Goal: Task Accomplishment & Management: Complete application form

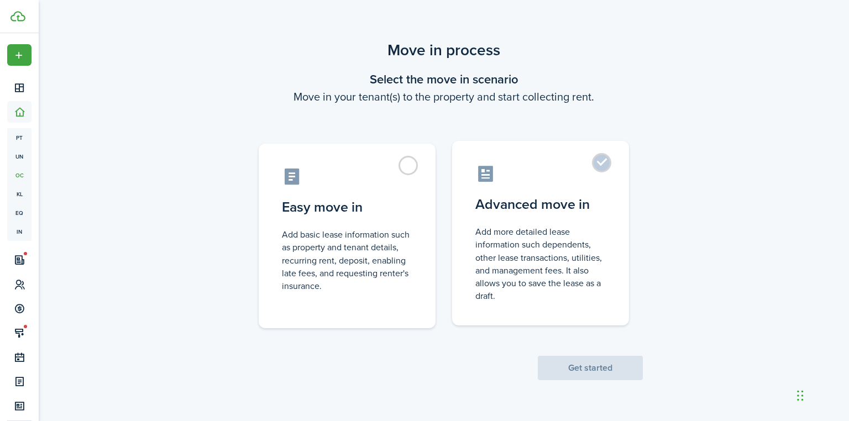
click at [576, 172] on control-radio-card-icon at bounding box center [540, 173] width 130 height 19
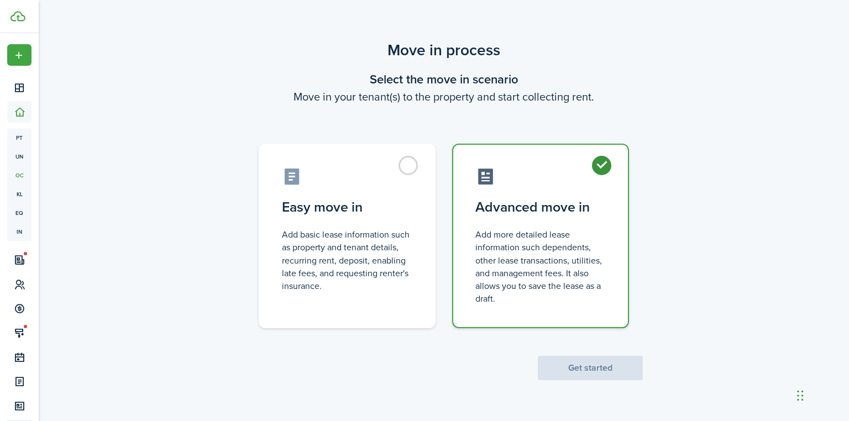
radio input "true"
click at [606, 380] on div "Move in process Select the move in scenario Move in your tenant(s) to the prope…" at bounding box center [444, 209] width 810 height 353
click at [605, 377] on button "Get started" at bounding box center [590, 368] width 105 height 24
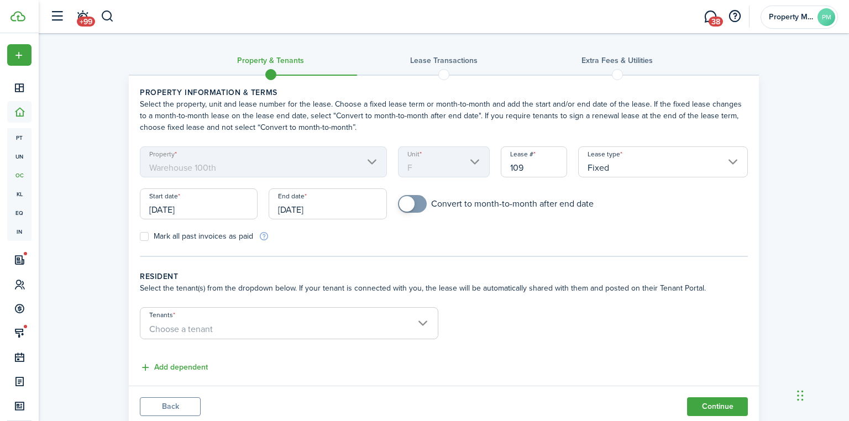
scroll to position [2, 0]
click at [410, 189] on form "Property Warehouse 100th Unit F Lease # 109 Lease type Fixed Start date [DATE] …" at bounding box center [443, 193] width 619 height 96
checkbox input "true"
click at [411, 193] on span at bounding box center [412, 202] width 11 height 18
click at [145, 209] on input "[DATE]" at bounding box center [199, 202] width 118 height 31
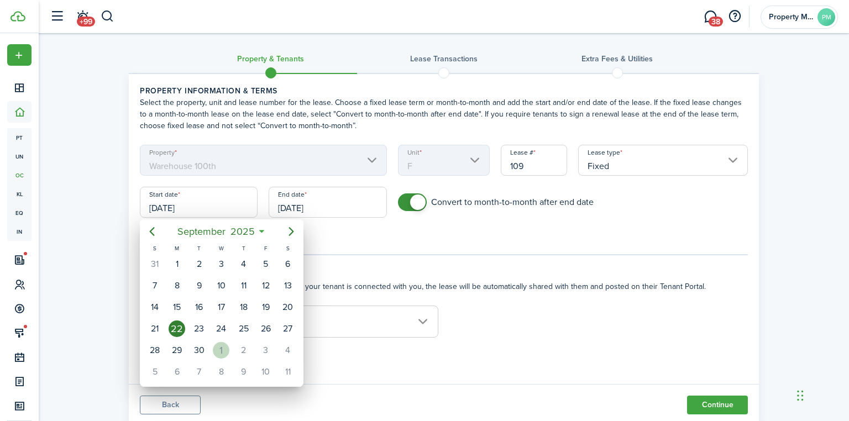
click at [219, 346] on div "1" at bounding box center [221, 350] width 17 height 17
type input "[DATE]"
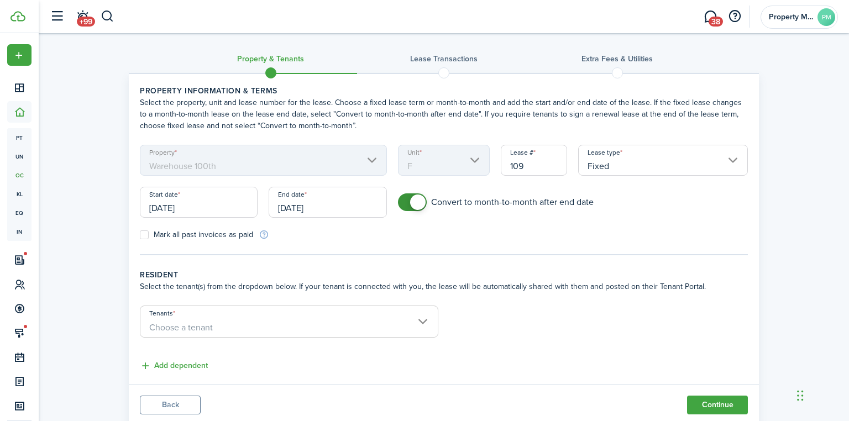
scroll to position [35, 0]
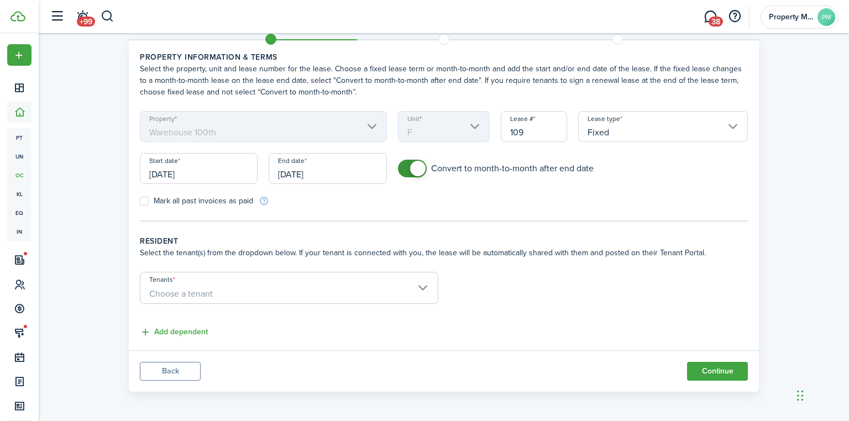
click at [313, 185] on div "End date [DATE]" at bounding box center [327, 174] width 129 height 42
click at [309, 176] on input "[DATE]" at bounding box center [328, 168] width 118 height 31
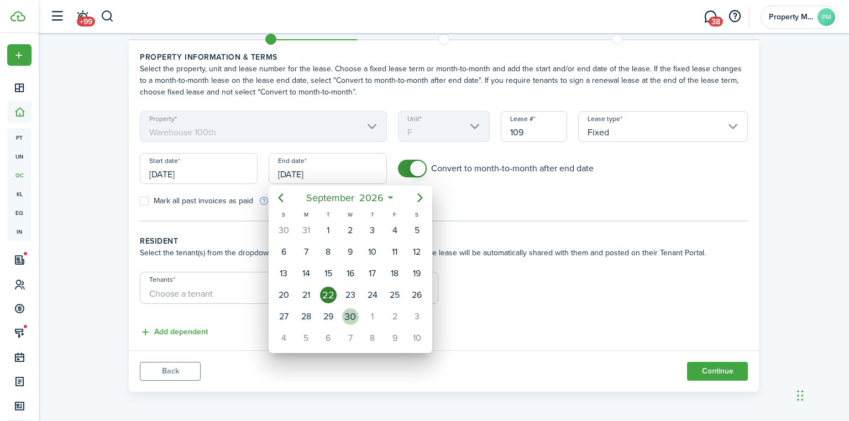
click at [347, 321] on div "30" at bounding box center [350, 316] width 17 height 17
type input "[DATE]"
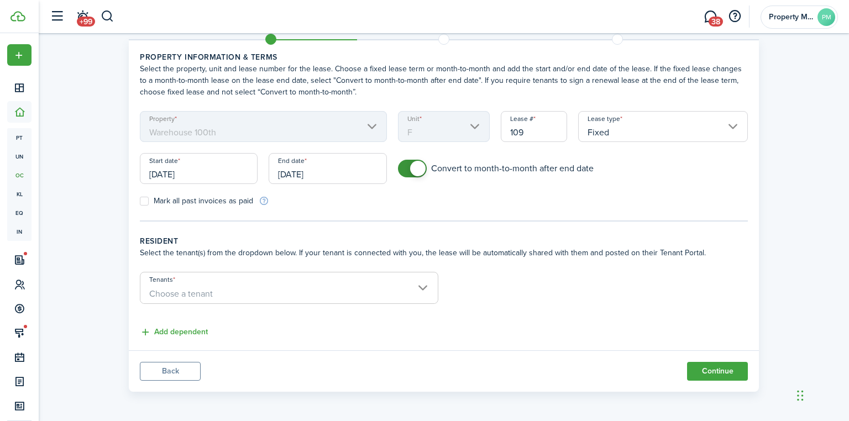
click at [168, 288] on span "Choose a tenant" at bounding box center [181, 293] width 64 height 13
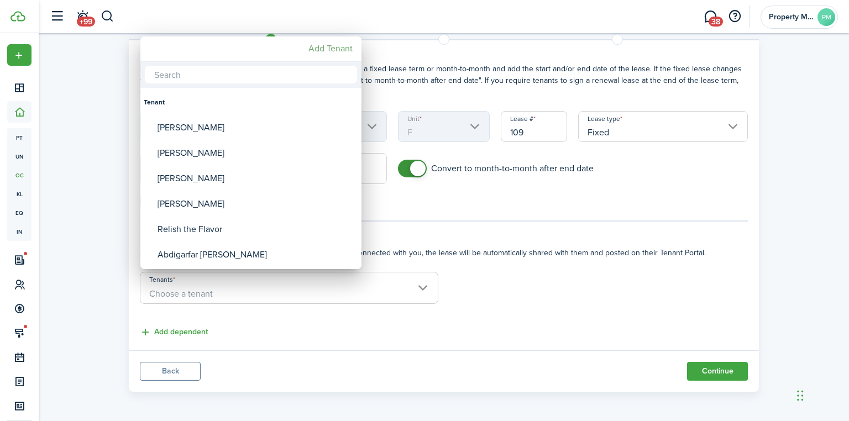
click at [328, 54] on mbsc-button "Add Tenant" at bounding box center [330, 49] width 53 height 20
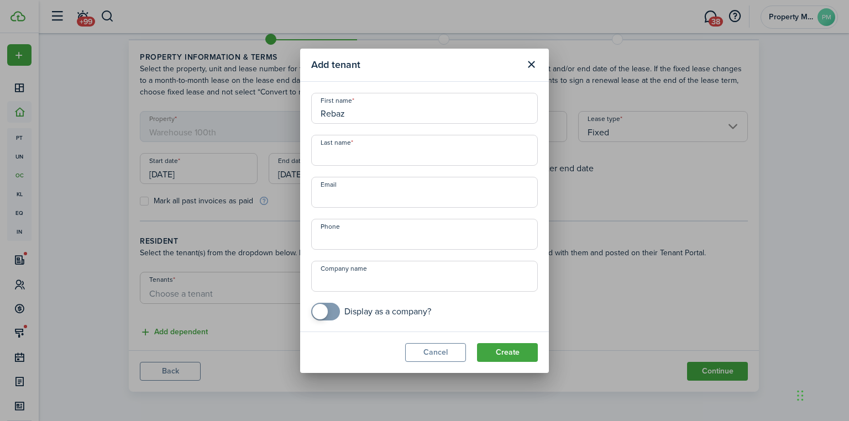
type input "Rebaz"
type input "B"
type input "Naso"
click at [373, 198] on input "Email" at bounding box center [424, 192] width 227 height 31
type input "[EMAIL_ADDRESS][DOMAIN_NAME]"
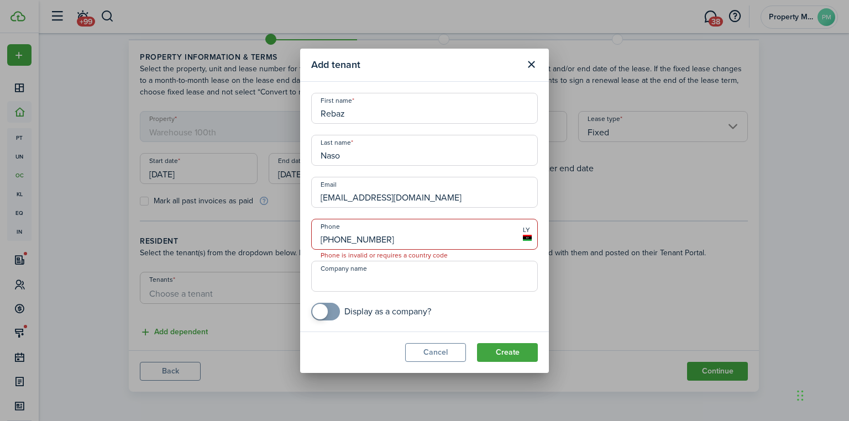
click at [325, 239] on input "[PHONE_NUMBER]" at bounding box center [424, 234] width 227 height 31
type input "[PHONE_NUMBER]"
click at [344, 274] on input "Company name" at bounding box center [424, 276] width 227 height 31
click at [516, 349] on button "Create" at bounding box center [507, 352] width 61 height 19
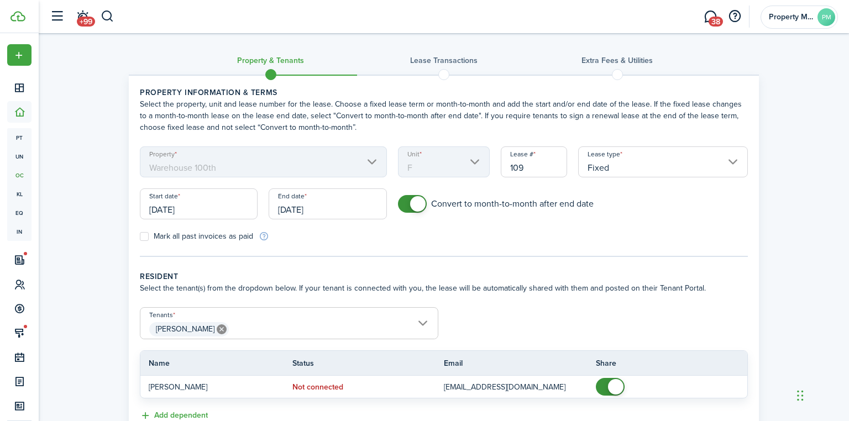
scroll to position [83, 0]
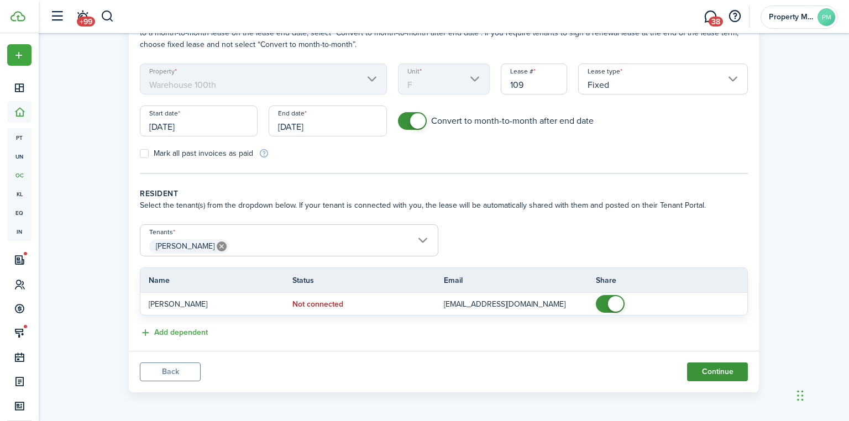
click at [723, 373] on button "Continue" at bounding box center [717, 372] width 61 height 19
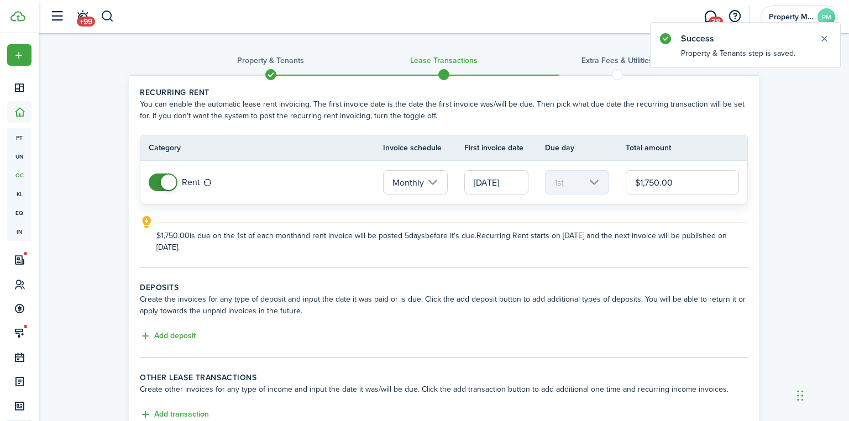
click at [668, 182] on input "$1,750.00" at bounding box center [682, 182] width 113 height 24
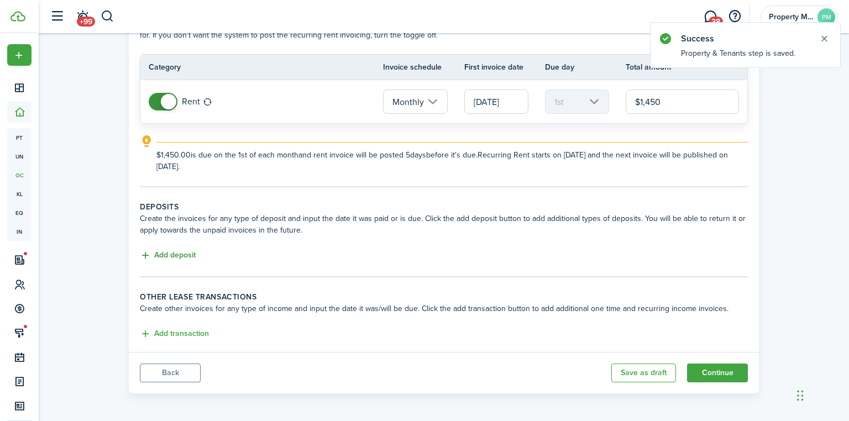
type input "$1,450.00"
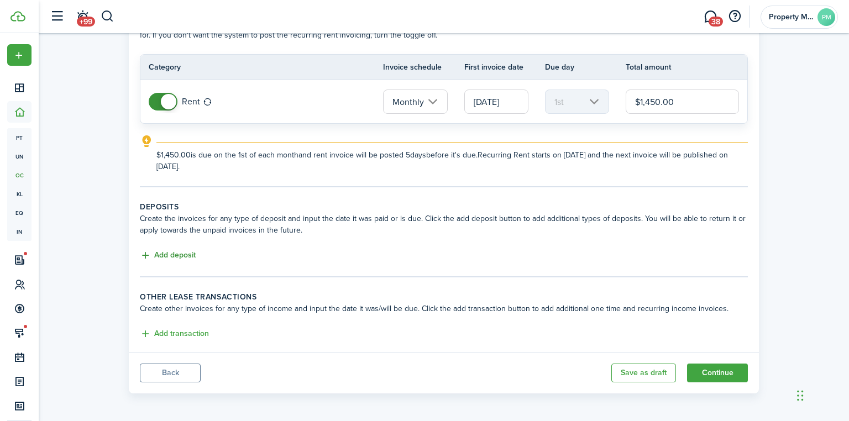
click at [167, 249] on button "Add deposit" at bounding box center [168, 255] width 56 height 13
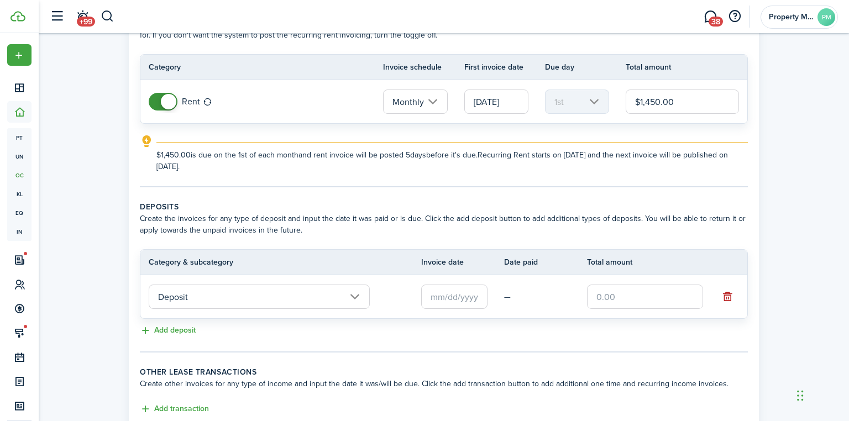
click at [256, 305] on input "Deposit" at bounding box center [259, 297] width 221 height 24
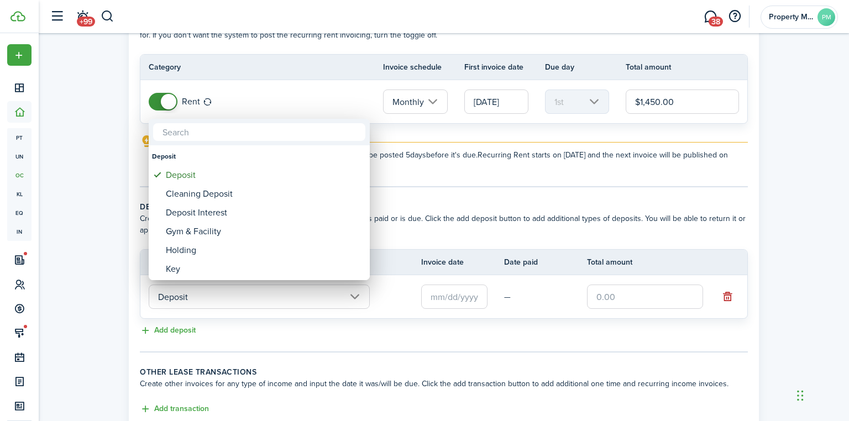
click at [551, 291] on div at bounding box center [425, 211] width 1026 height 598
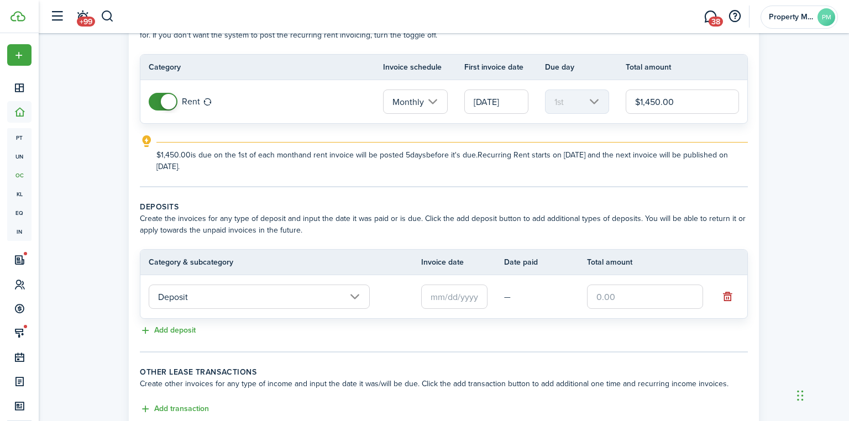
click at [627, 287] on input "text" at bounding box center [645, 297] width 116 height 24
click at [464, 293] on input "text" at bounding box center [454, 297] width 66 height 24
type input "$1,450.00"
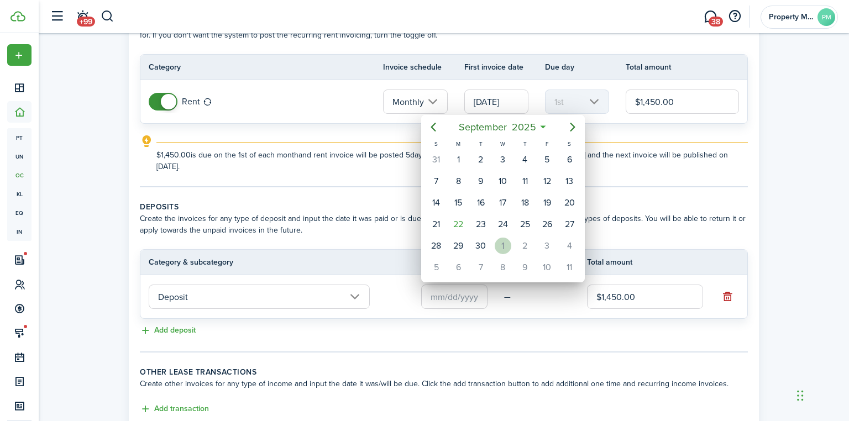
click at [507, 243] on div "1" at bounding box center [503, 246] width 17 height 17
type input "[DATE]"
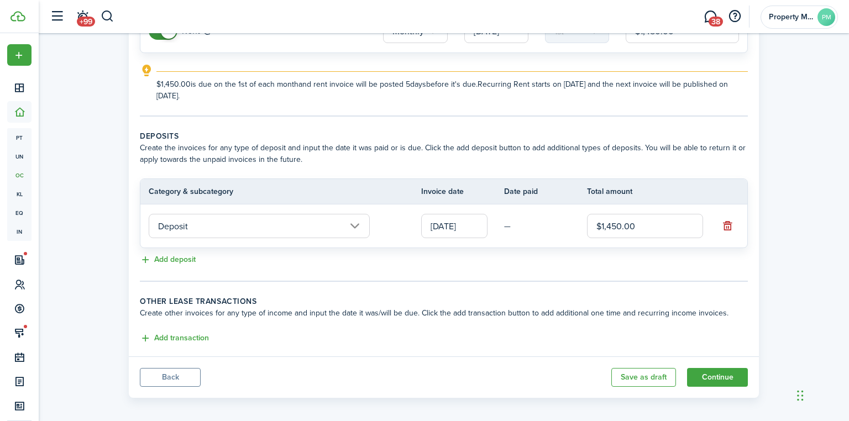
scroll to position [155, 0]
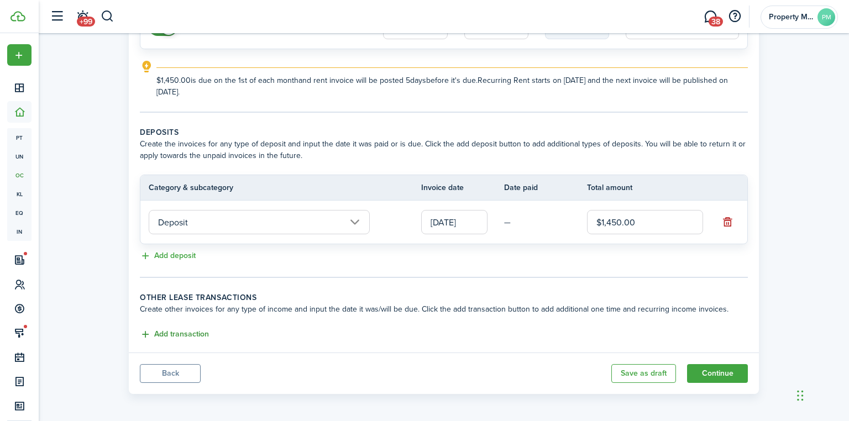
click at [149, 333] on button "Add transaction" at bounding box center [174, 334] width 69 height 13
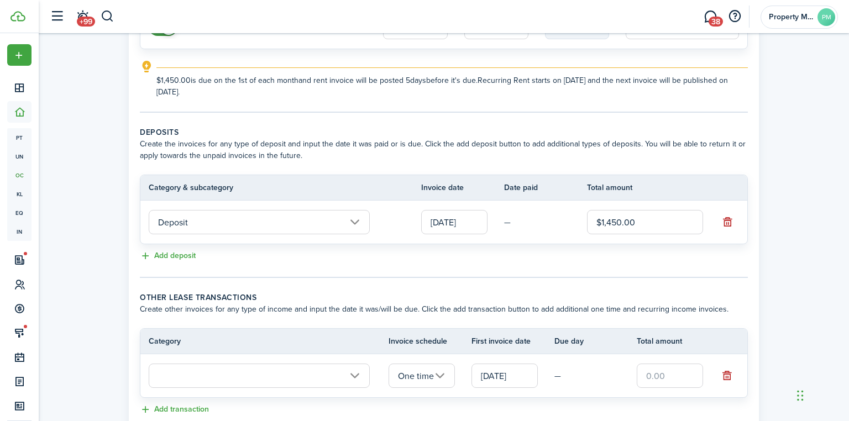
scroll to position [230, 0]
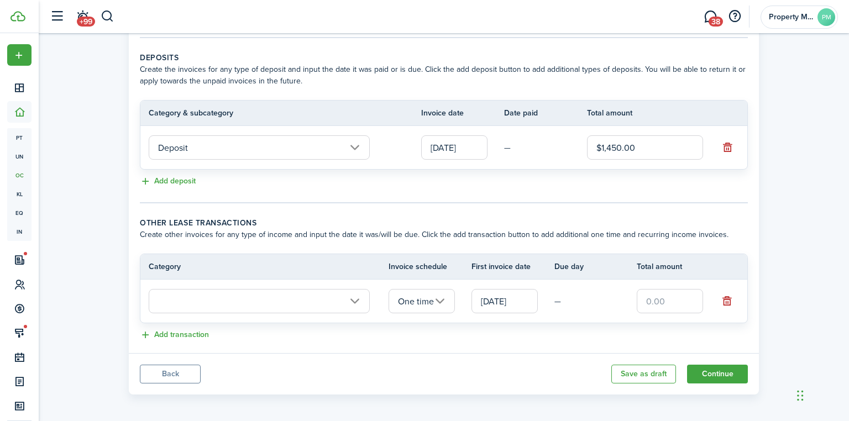
click at [238, 295] on input "text" at bounding box center [259, 301] width 221 height 24
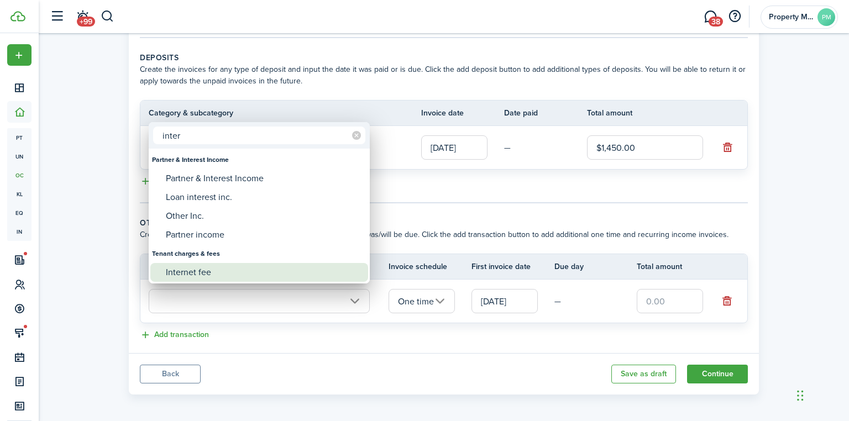
type input "inter"
click at [221, 268] on div "Internet fee" at bounding box center [264, 272] width 196 height 19
type input "Tenant charges & fees / Internet fee"
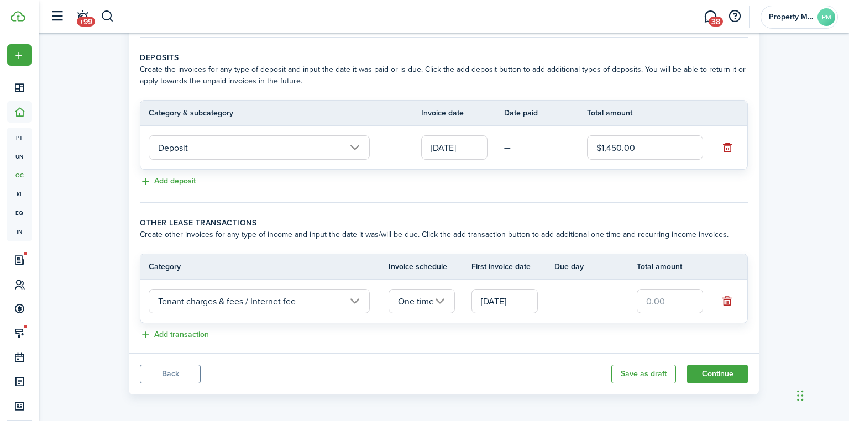
click at [435, 296] on input "One time" at bounding box center [422, 301] width 66 height 24
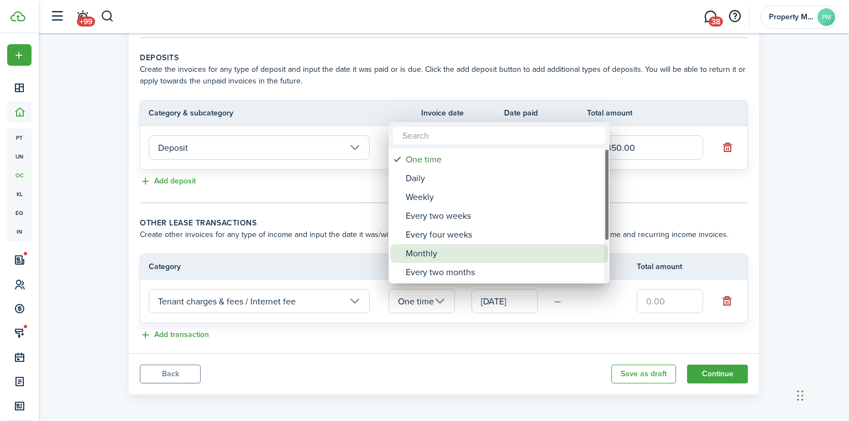
click at [455, 258] on div "Monthly" at bounding box center [504, 253] width 196 height 19
type input "Monthly"
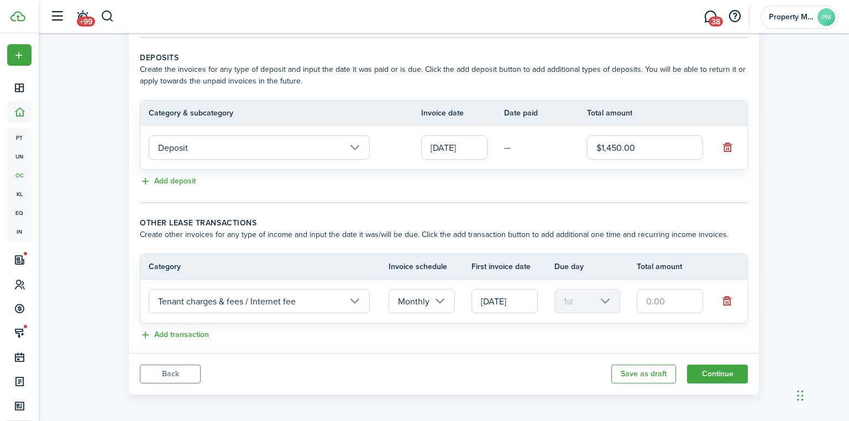
click at [664, 296] on input "text" at bounding box center [670, 301] width 66 height 24
type input "$65.00"
click at [173, 340] on panel-main-body "Recurring rent You can enable the automatic lease rent invoicing. The first inv…" at bounding box center [444, 99] width 630 height 507
click at [175, 334] on button "Add transaction" at bounding box center [174, 335] width 69 height 13
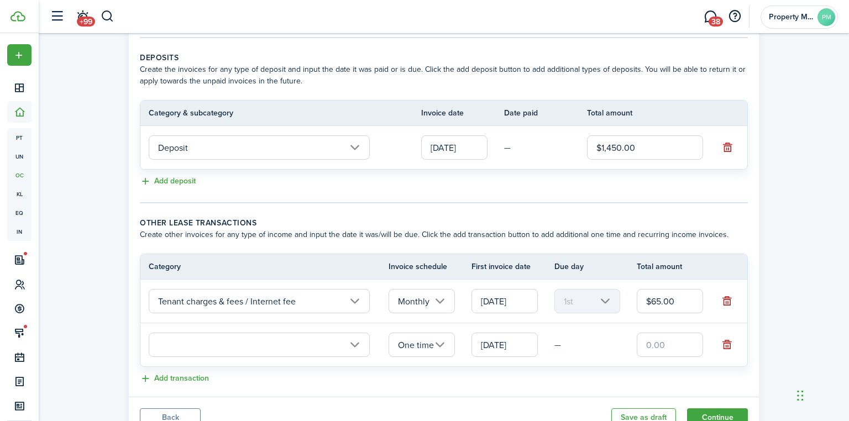
click at [223, 310] on td "Tenant charges & fees / Internet fee" at bounding box center [264, 301] width 248 height 30
click at [223, 349] on input "text" at bounding box center [259, 345] width 221 height 24
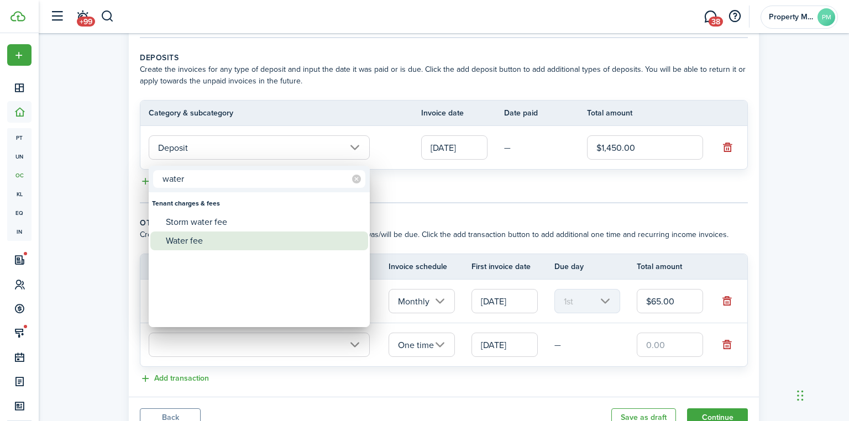
type input "water"
click at [187, 240] on div "Water fee" at bounding box center [264, 241] width 196 height 19
type input "Tenant charges & fees / Water fee"
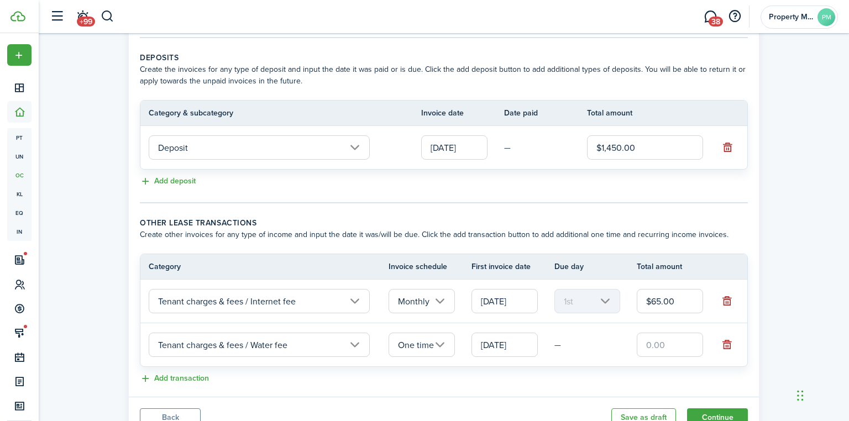
click at [687, 348] on input "text" at bounding box center [670, 345] width 66 height 24
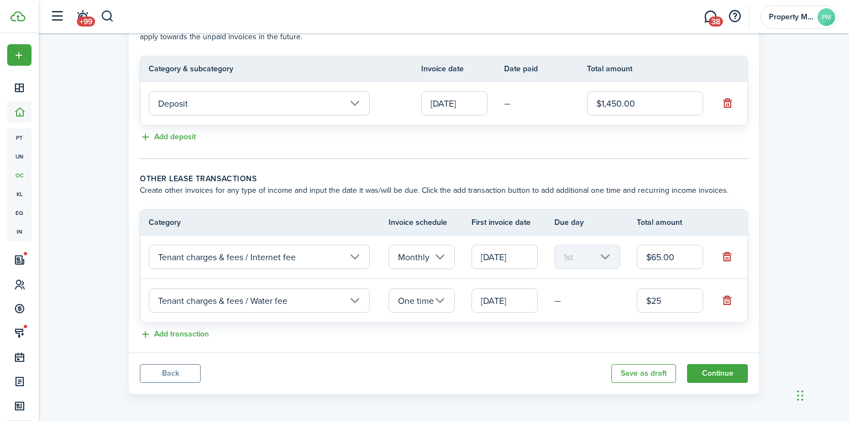
click at [433, 301] on input "One time" at bounding box center [422, 300] width 66 height 24
type input "$25.00"
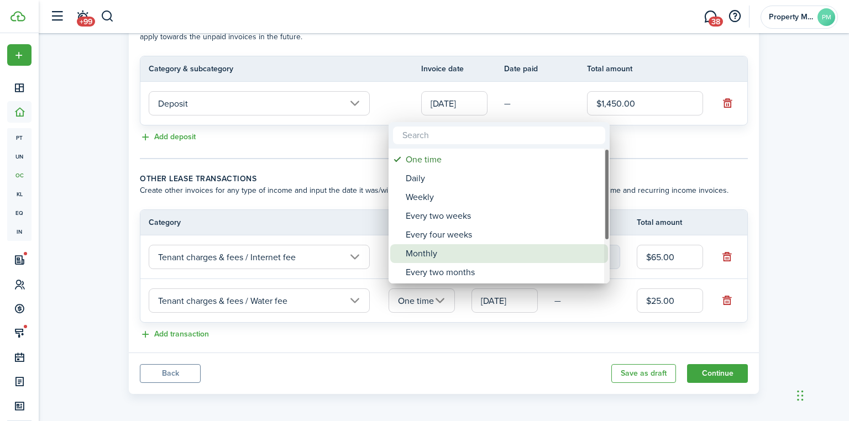
click at [432, 260] on div "Monthly" at bounding box center [504, 253] width 196 height 19
type input "Monthly"
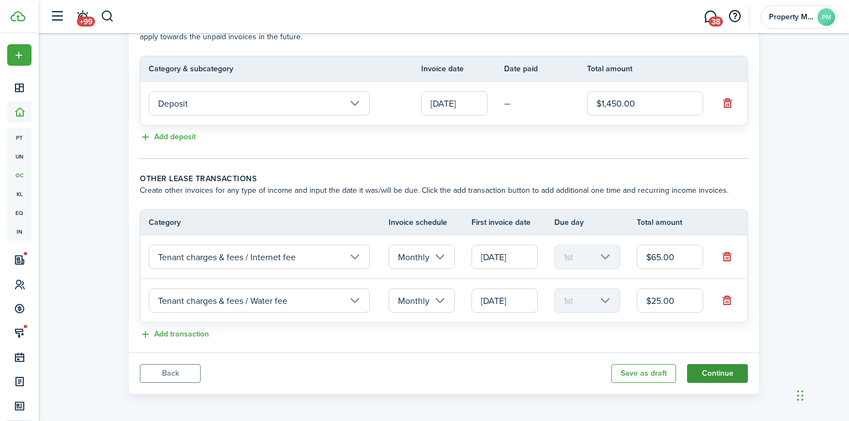
click at [729, 371] on button "Continue" at bounding box center [717, 373] width 61 height 19
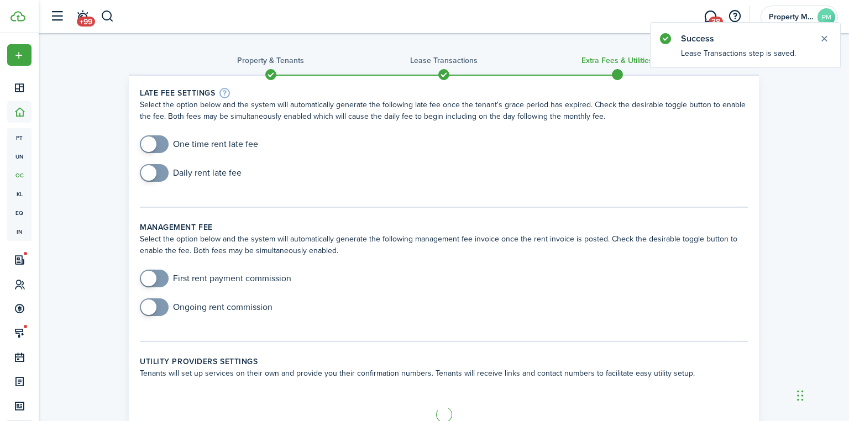
checkbox input "true"
click at [146, 150] on span at bounding box center [148, 144] width 15 height 15
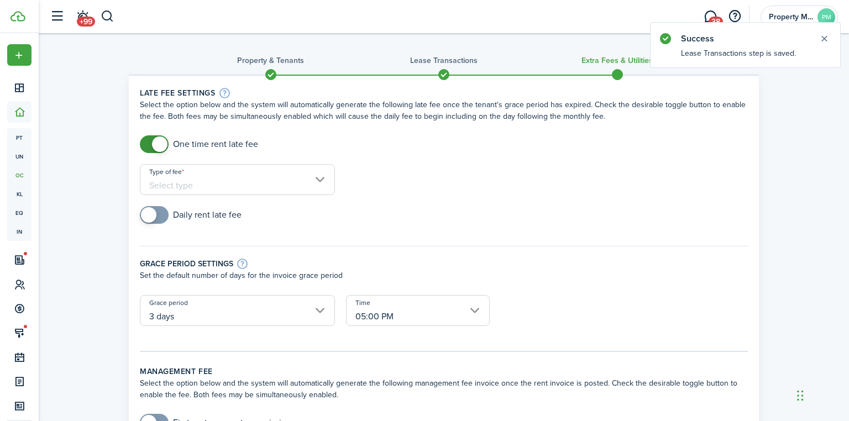
click at [249, 193] on input "Type of fee" at bounding box center [237, 179] width 195 height 31
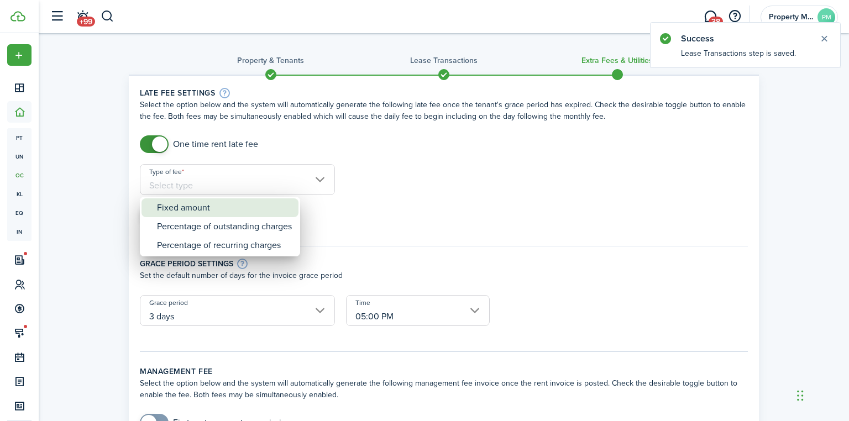
click at [204, 212] on div "Fixed amount" at bounding box center [224, 207] width 135 height 19
type input "Fixed amount"
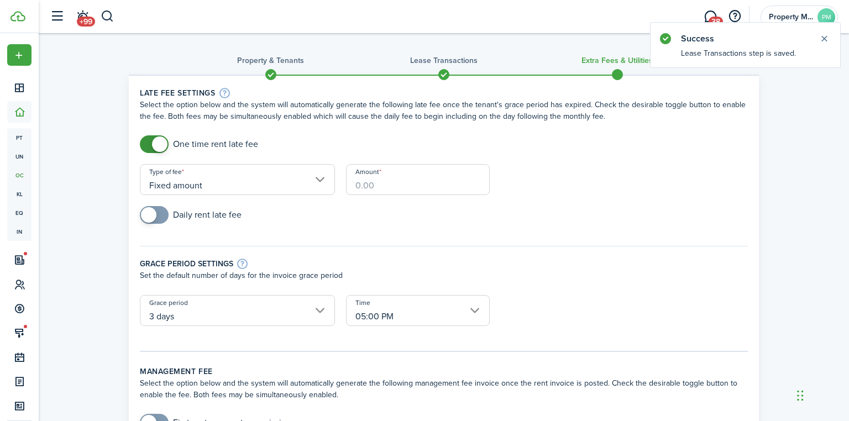
click at [416, 182] on input "Amount" at bounding box center [418, 179] width 144 height 31
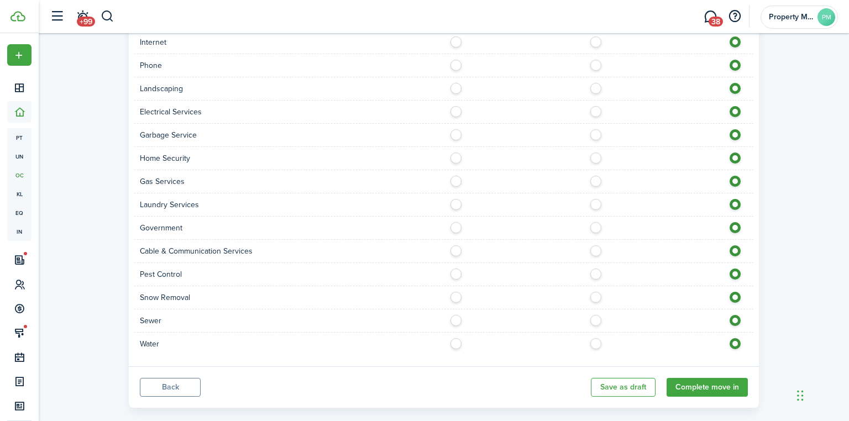
scroll to position [839, 0]
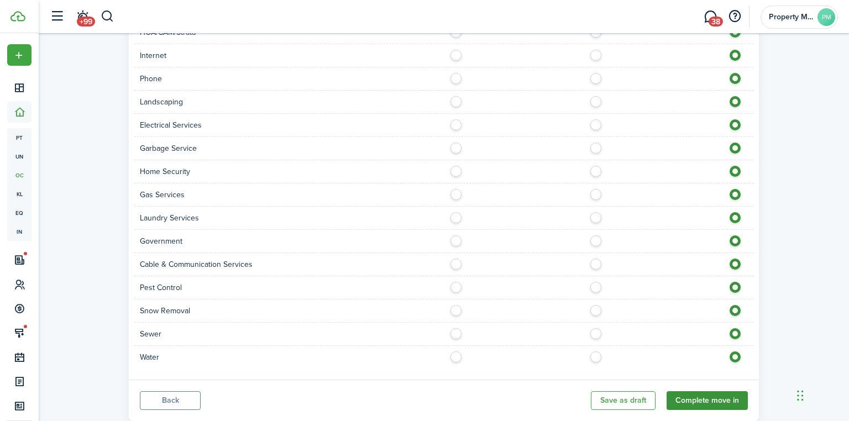
type input "$65.00"
click at [720, 391] on button "Complete move in" at bounding box center [707, 400] width 81 height 19
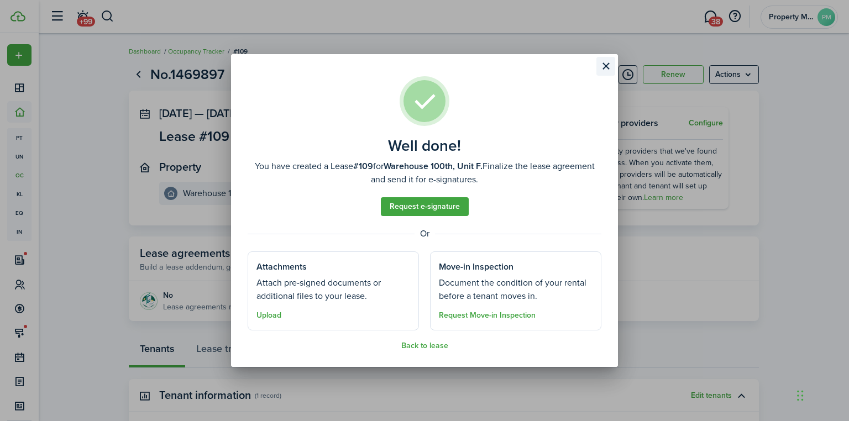
click at [605, 67] on button "Close modal" at bounding box center [605, 66] width 19 height 19
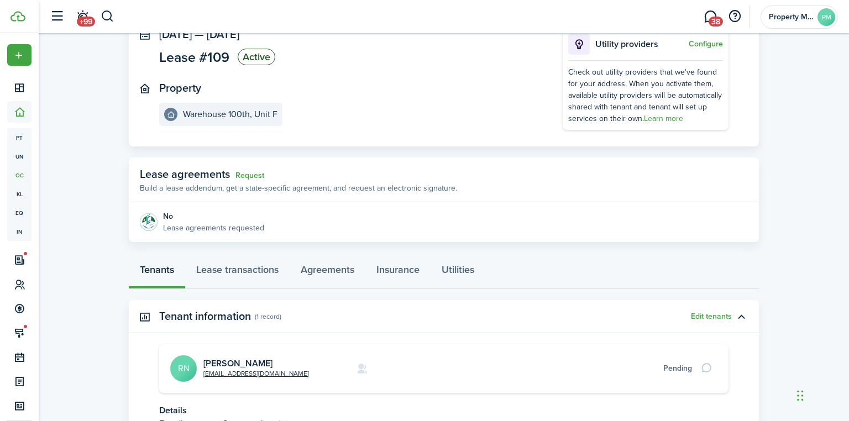
scroll to position [177, 0]
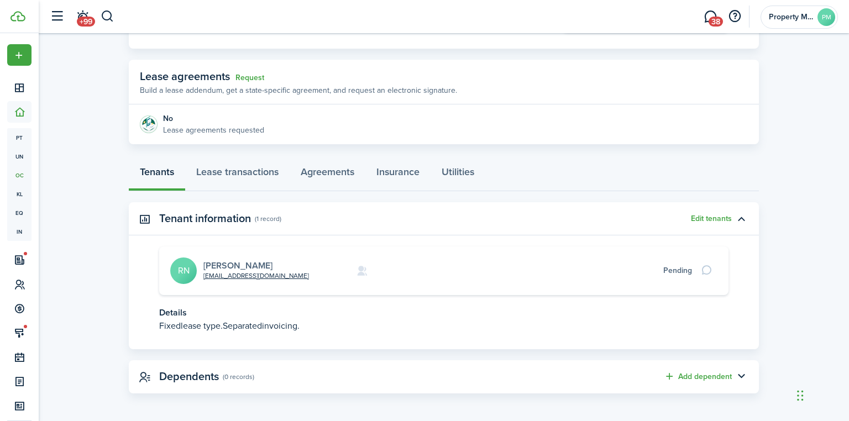
click at [205, 267] on link "[PERSON_NAME]" at bounding box center [237, 265] width 69 height 13
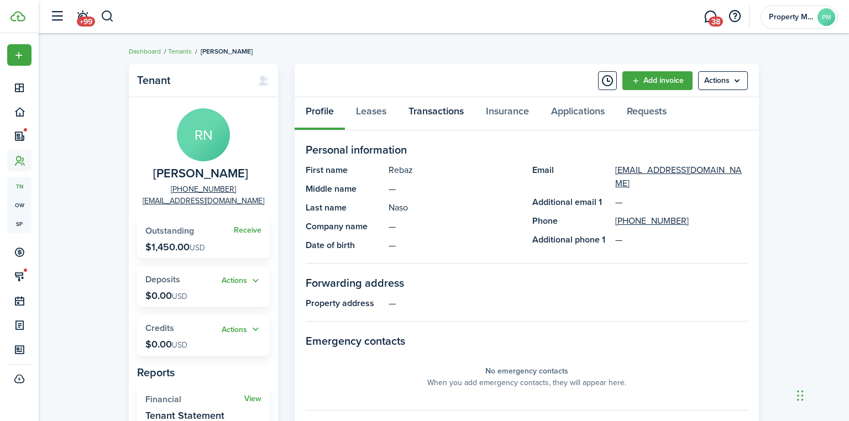
click at [433, 106] on link "Transactions" at bounding box center [435, 113] width 77 height 33
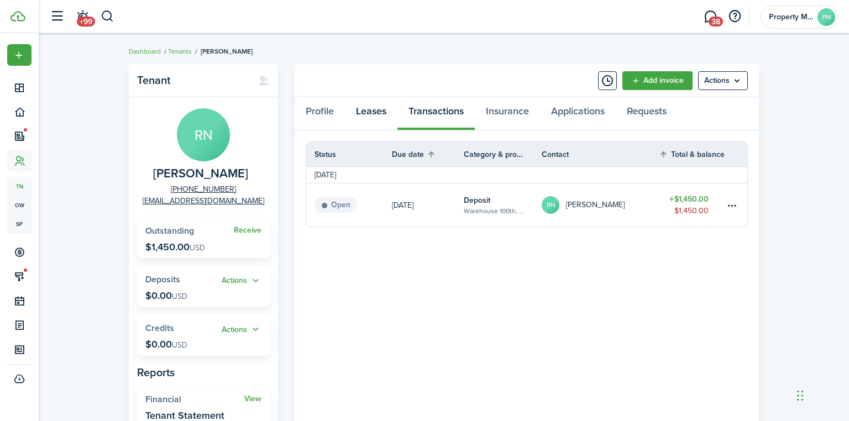
click at [365, 114] on link "Leases" at bounding box center [371, 113] width 53 height 33
